Goal: Navigation & Orientation: Find specific page/section

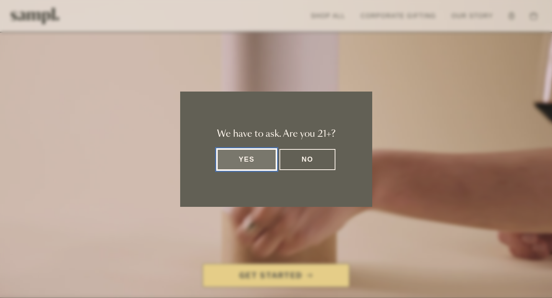
click at [251, 161] on button "Yes" at bounding box center [247, 159] width 60 height 21
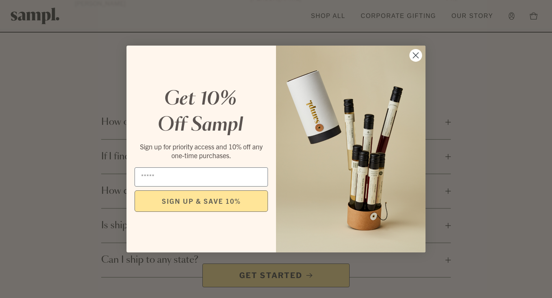
scroll to position [1109, 0]
click at [413, 55] on circle "Close dialog" at bounding box center [415, 55] width 13 height 13
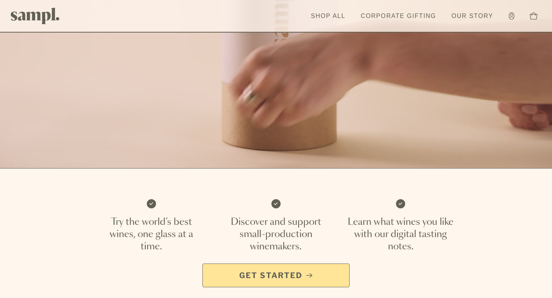
scroll to position [63, 0]
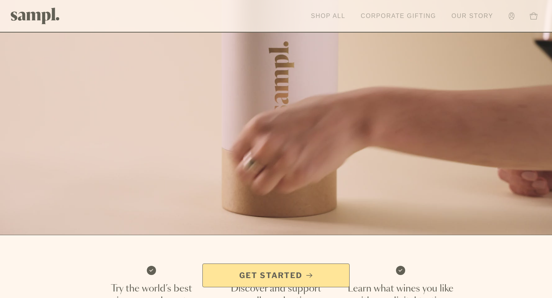
click at [326, 15] on link "Shop All" at bounding box center [328, 16] width 42 height 17
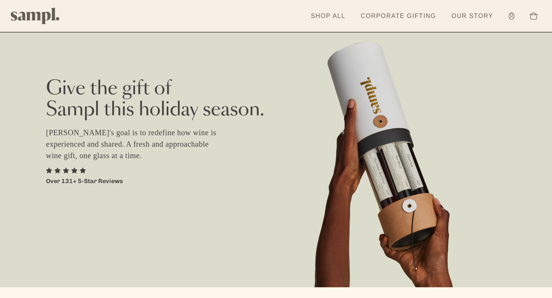
click at [283, 49] on div "Give the gift of [PERSON_NAME] this holiday season. [PERSON_NAME]'s goal is to …" at bounding box center [276, 102] width 460 height 167
click at [322, 12] on link "Shop All" at bounding box center [328, 16] width 42 height 17
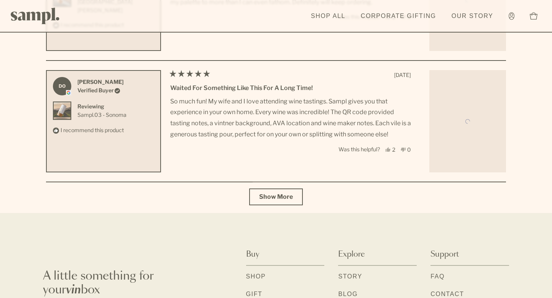
scroll to position [2738, 0]
